Goal: Check status: Check status

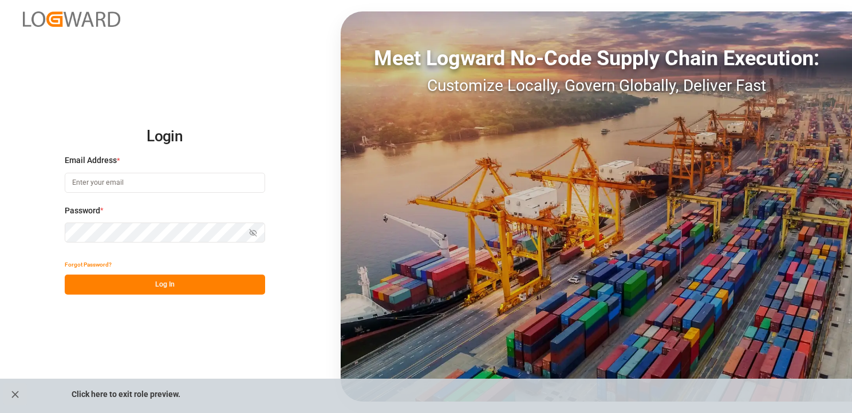
type input "[EMAIL_ADDRESS][DOMAIN_NAME]"
click at [223, 285] on button "Log In" at bounding box center [165, 285] width 200 height 20
